Goal: Task Accomplishment & Management: Complete application form

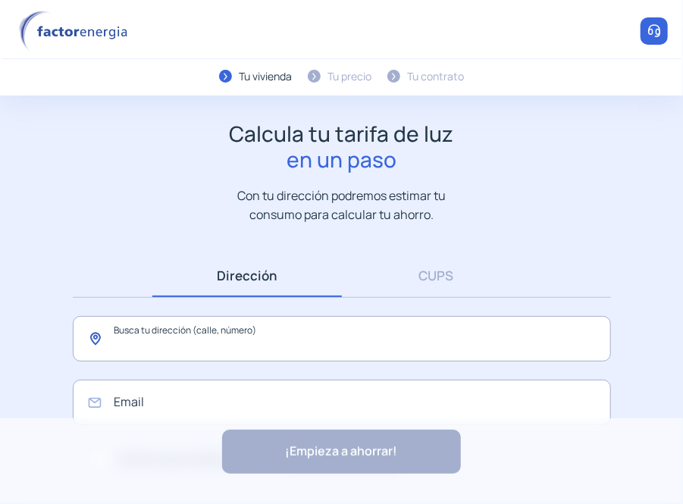
click at [267, 336] on input "text" at bounding box center [342, 339] width 538 height 46
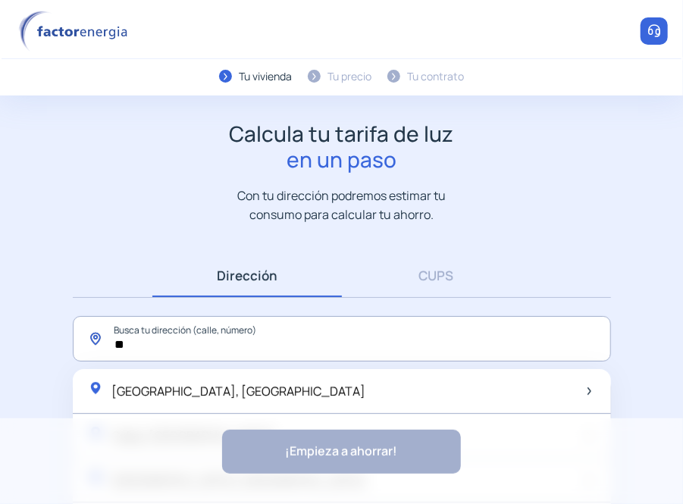
type input "*"
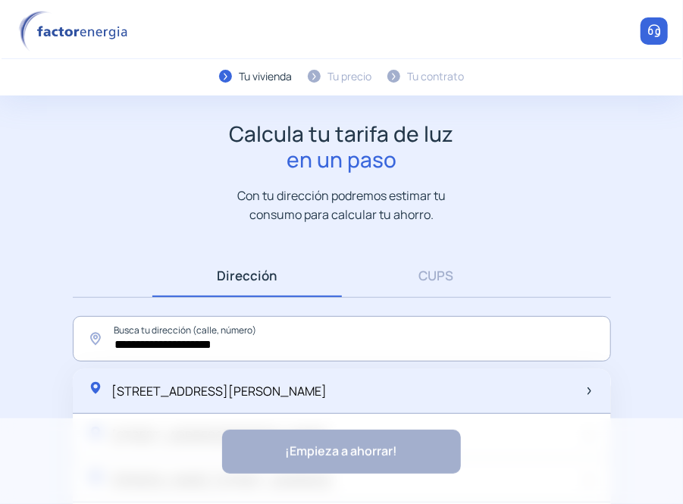
click at [282, 394] on span "[STREET_ADDRESS][PERSON_NAME]" at bounding box center [219, 391] width 215 height 17
type input "**********"
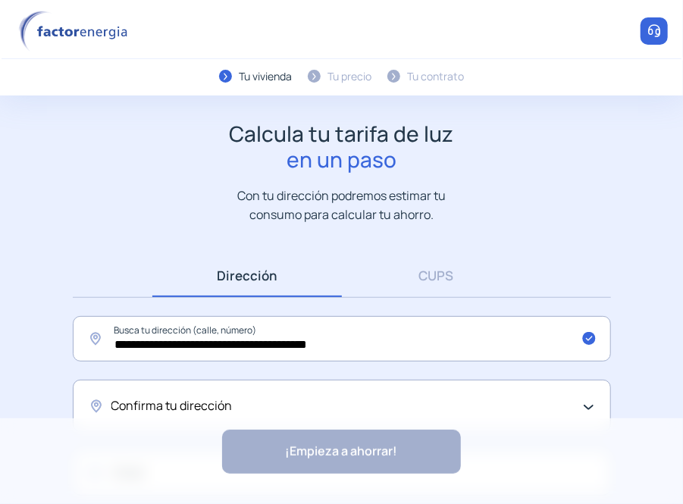
click at [592, 406] on div "Confirma tu dirección" at bounding box center [342, 406] width 538 height 52
click at [159, 399] on span "Confirma tu dirección" at bounding box center [171, 407] width 121 height 20
click at [590, 403] on div "Confirma tu dirección" at bounding box center [342, 406] width 538 height 52
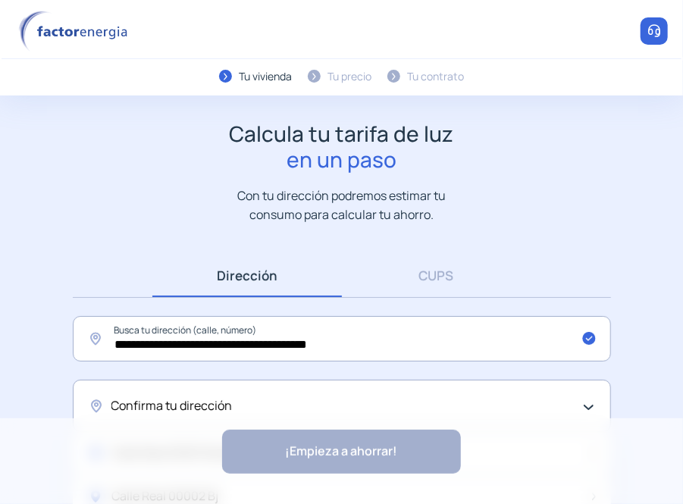
click at [590, 403] on div "Confirma tu dirección" at bounding box center [342, 406] width 538 height 52
click at [394, 348] on input "**********" at bounding box center [342, 339] width 538 height 46
click at [215, 395] on div "Confirma tu dirección" at bounding box center [342, 406] width 538 height 52
click at [99, 407] on div "Confirma tu dirección" at bounding box center [342, 406] width 538 height 52
click at [386, 452] on div "¡Empieza a ahorrar! "Excelente servicio y atención al cliente" "Respeto por el …" at bounding box center [341, 462] width 683 height 86
